Goal: Find specific page/section: Find specific page/section

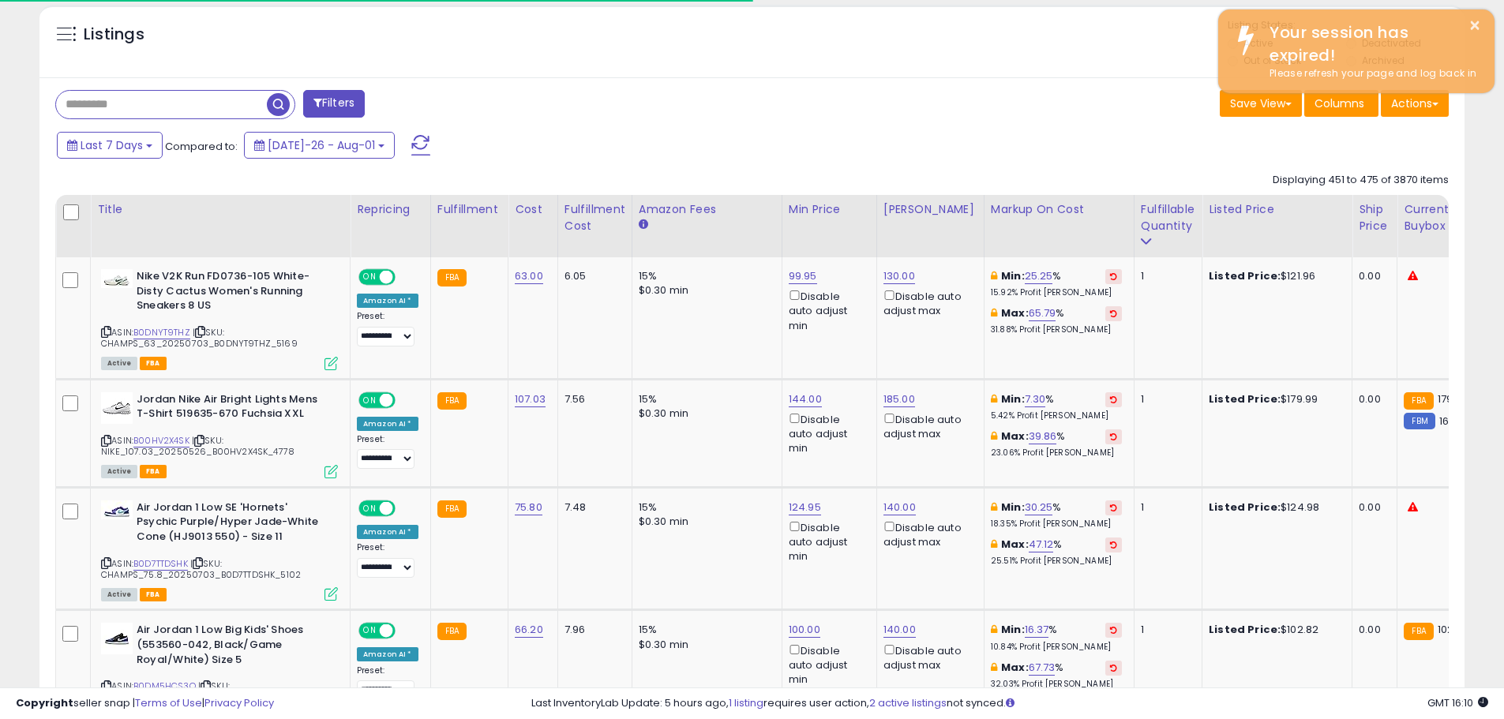
scroll to position [324, 827]
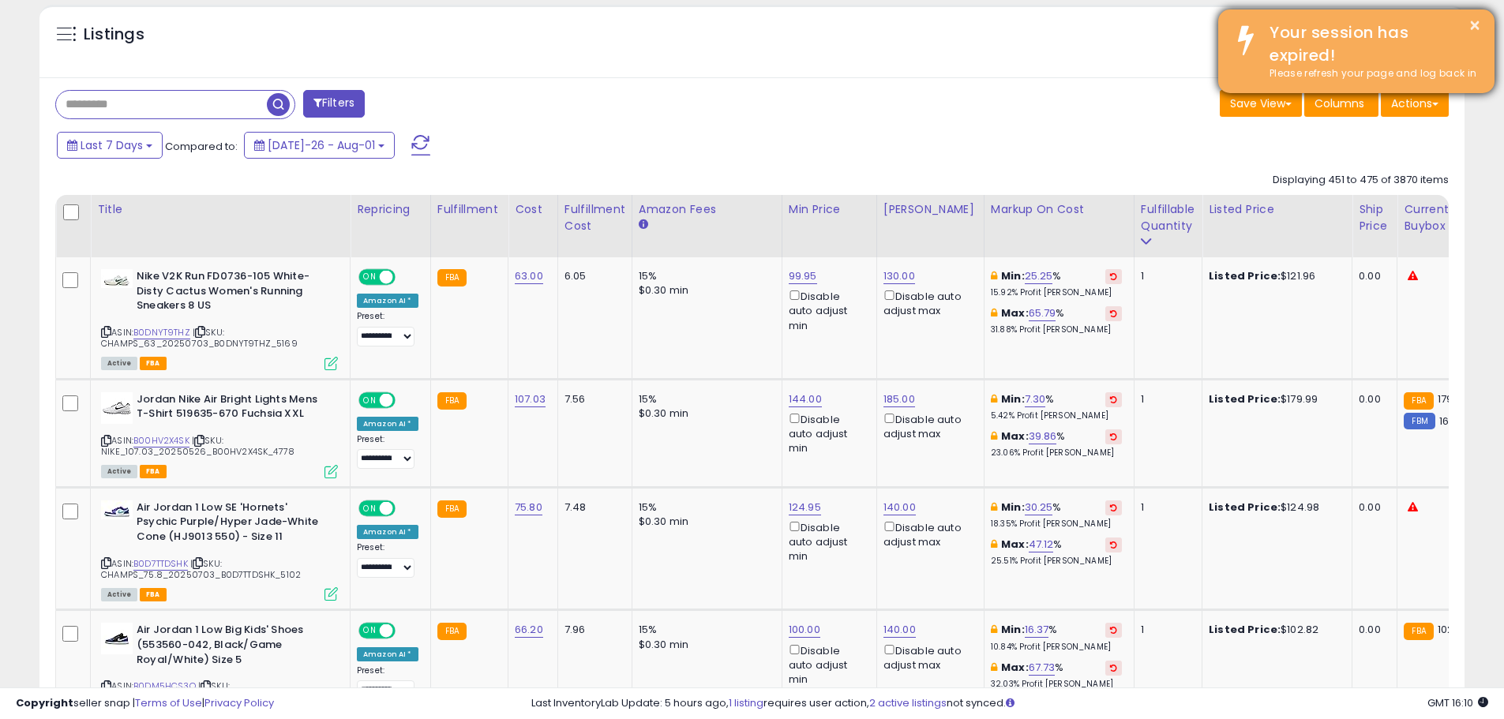
drag, startPoint x: 980, startPoint y: 89, endPoint x: 1284, endPoint y: 82, distance: 304.1
click at [1471, 21] on button "×" at bounding box center [1475, 26] width 13 height 20
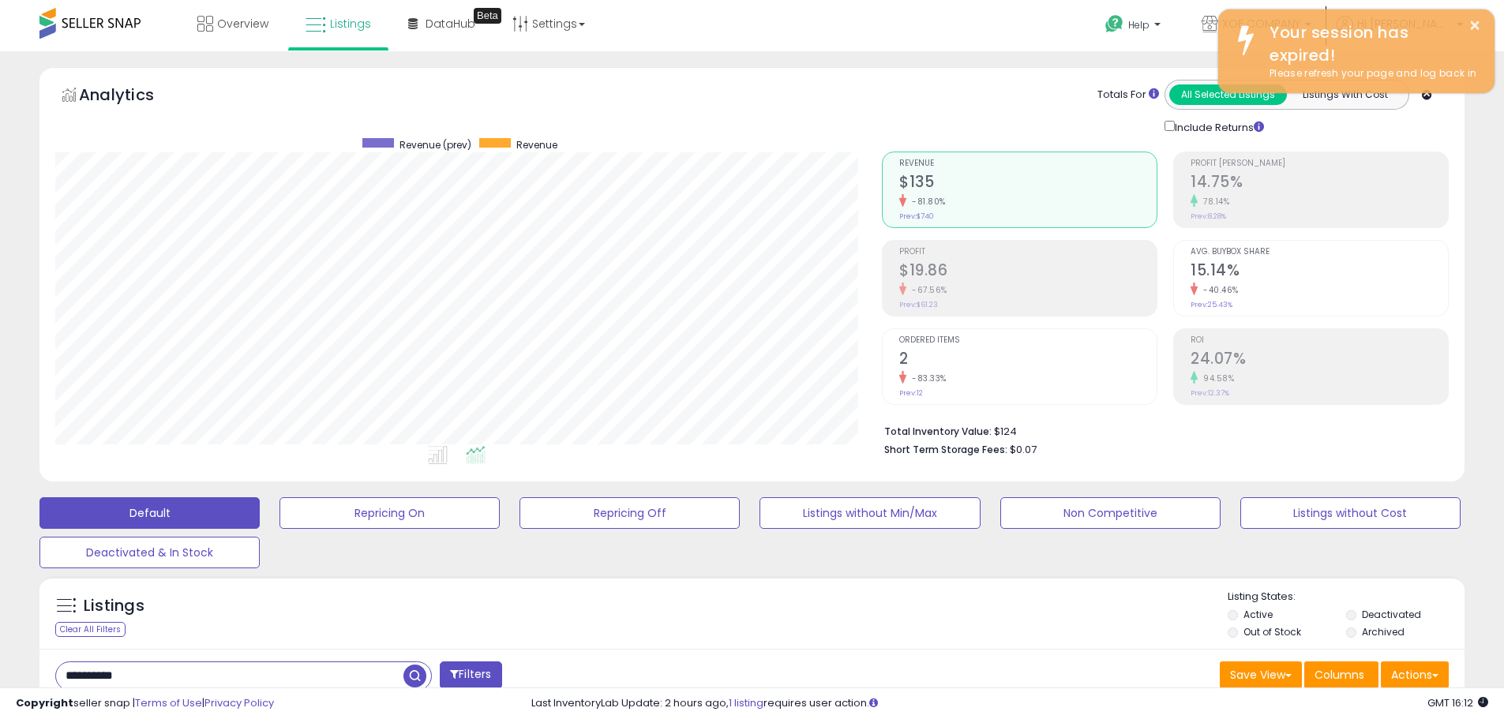
scroll to position [324, 827]
click at [34, 315] on div "Analytics Totals For All Selected Listings Listings With Cost Include Returns" at bounding box center [752, 278] width 1449 height 422
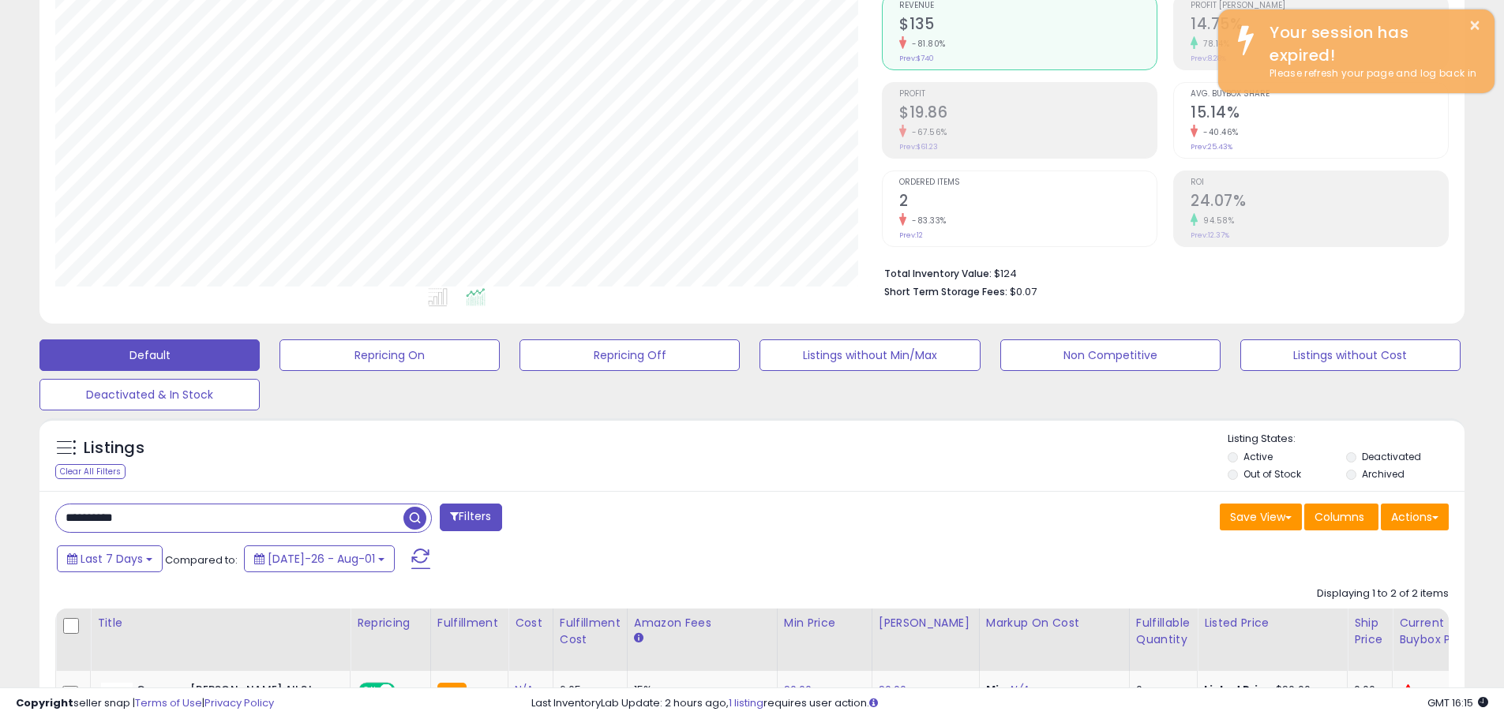
click at [1245, 308] on div "Analytics Totals For All Selected Listings Listings With Cost Include Returns" at bounding box center [751, 116] width 1425 height 415
